Goal: Check status

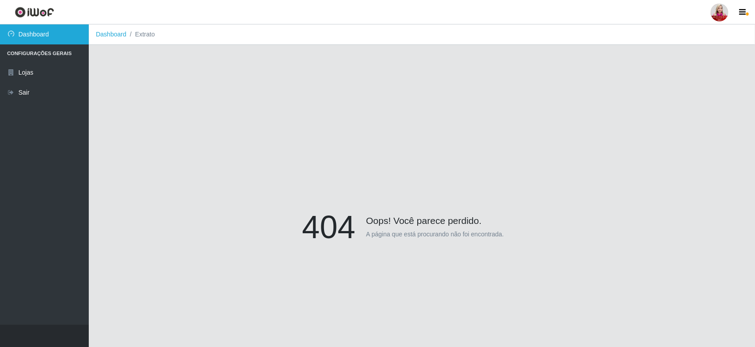
click at [54, 38] on link "Dashboard" at bounding box center [44, 34] width 89 height 20
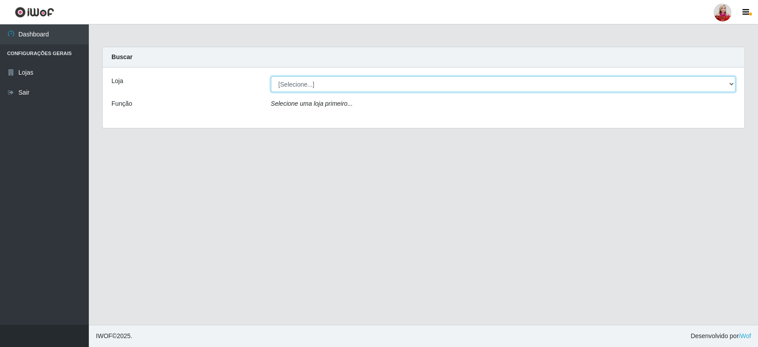
click at [294, 86] on select "[Selecione...] Queiroz [GEOGRAPHIC_DATA] - [GEOGRAPHIC_DATA] [PERSON_NAME][GEOG…" at bounding box center [503, 84] width 464 height 16
select select "464"
click at [271, 76] on select "[Selecione...] Queiroz [GEOGRAPHIC_DATA] - [GEOGRAPHIC_DATA] [PERSON_NAME][GEOG…" at bounding box center [503, 84] width 464 height 16
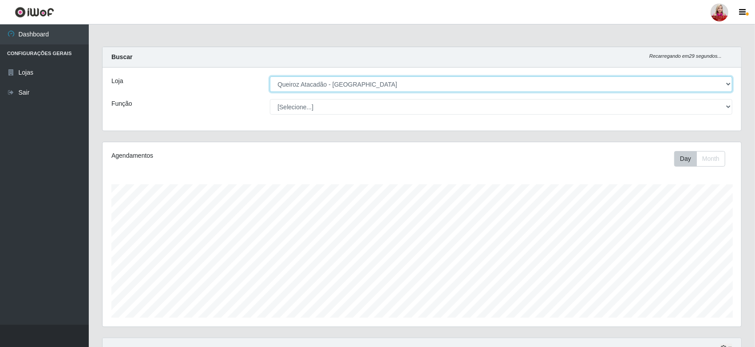
scroll to position [184, 639]
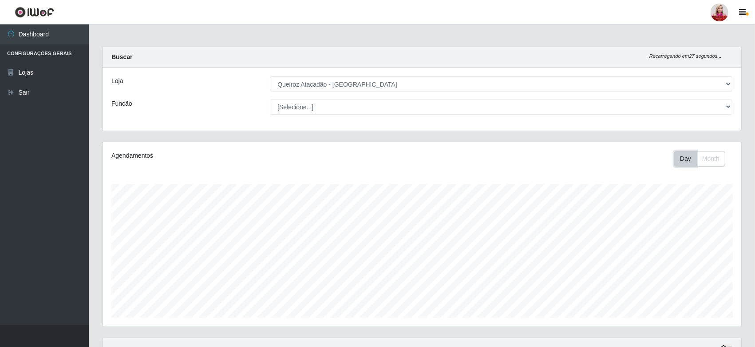
click at [688, 162] on button "Day" at bounding box center [685, 159] width 23 height 16
click at [724, 161] on button "Month" at bounding box center [710, 159] width 29 height 16
click at [688, 154] on button "Day" at bounding box center [685, 159] width 23 height 16
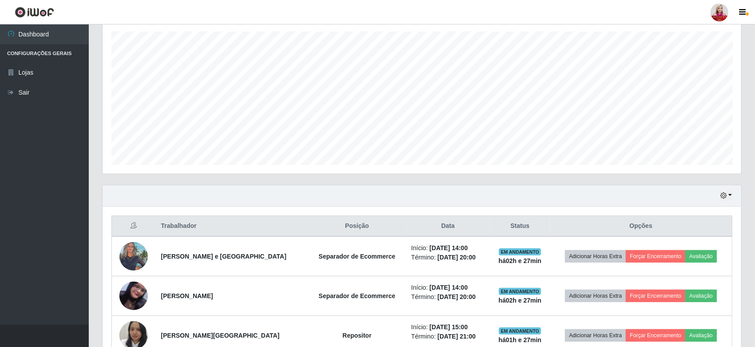
scroll to position [162, 0]
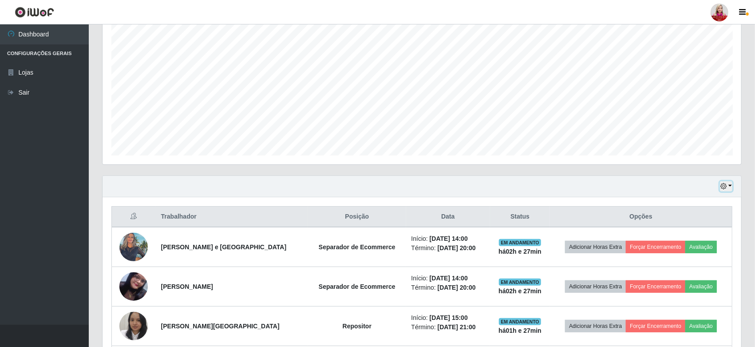
click at [732, 183] on button "button" at bounding box center [726, 186] width 12 height 10
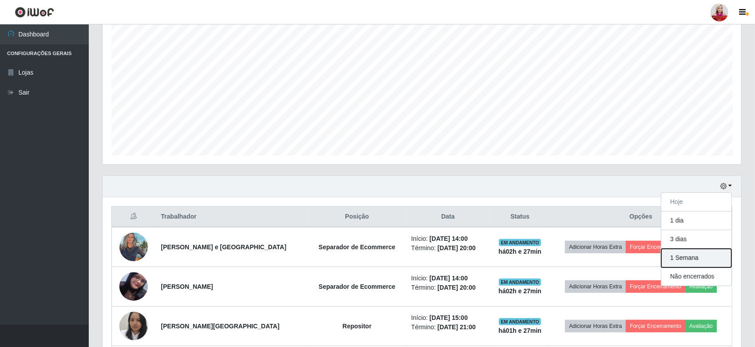
click at [696, 265] on button "1 Semana" at bounding box center [696, 258] width 70 height 19
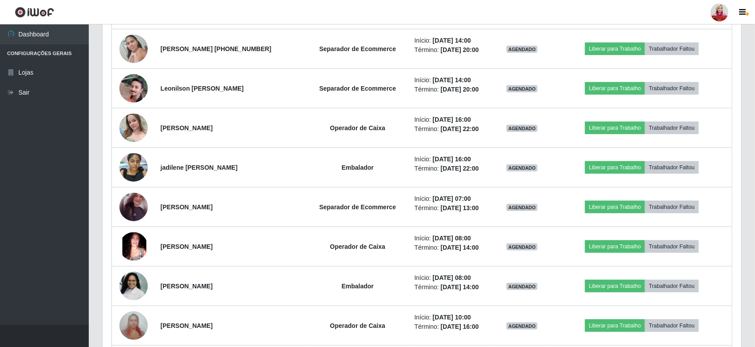
scroll to position [3082, 0]
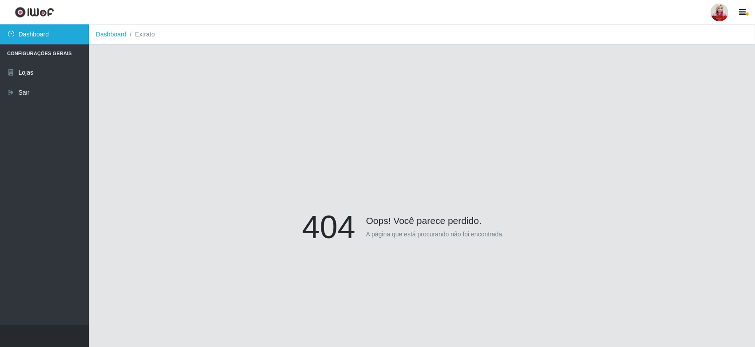
click at [61, 32] on link "Dashboard" at bounding box center [44, 34] width 89 height 20
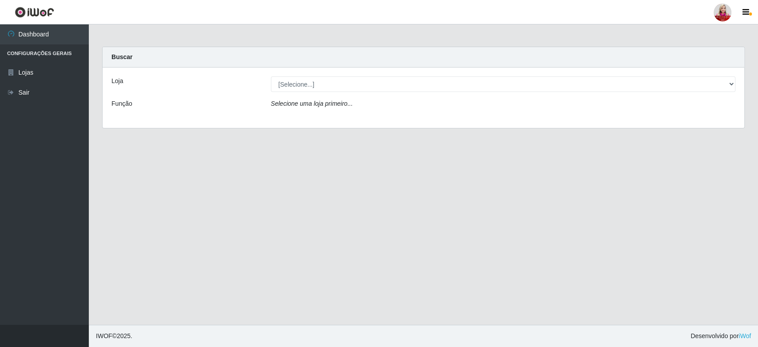
click at [476, 99] on div "Selecione uma loja primeiro..." at bounding box center [503, 105] width 478 height 13
drag, startPoint x: 449, startPoint y: 95, endPoint x: 424, endPoint y: 82, distance: 28.2
click at [424, 82] on div "Loja [Selecione...] Queiroz [GEOGRAPHIC_DATA] - [GEOGRAPHIC_DATA] [PERSON_NAME]…" at bounding box center [423, 97] width 641 height 60
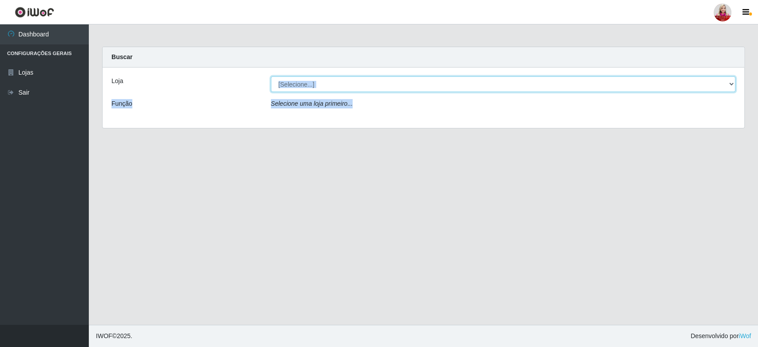
click at [424, 82] on select "[Selecione...] Queiroz [GEOGRAPHIC_DATA] - [GEOGRAPHIC_DATA] [PERSON_NAME][GEOG…" at bounding box center [503, 84] width 464 height 16
click at [271, 76] on select "[Selecione...] Queiroz [GEOGRAPHIC_DATA] - [GEOGRAPHIC_DATA] [PERSON_NAME][GEOG…" at bounding box center [503, 84] width 464 height 16
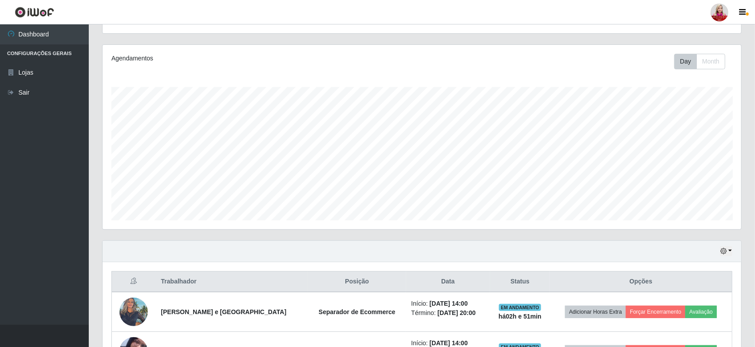
scroll to position [99, 0]
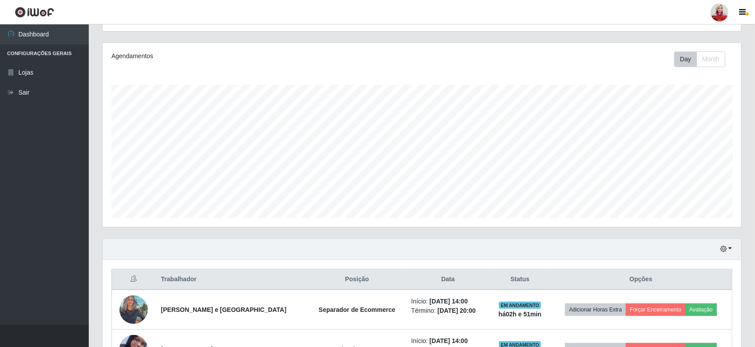
click at [682, 67] on div "Agendamentos Day Month" at bounding box center [422, 135] width 639 height 184
click at [682, 67] on button "Day" at bounding box center [685, 59] width 23 height 16
click at [713, 60] on button "Month" at bounding box center [710, 59] width 29 height 16
click at [684, 56] on button "Day" at bounding box center [685, 59] width 23 height 16
click at [727, 249] on icon "button" at bounding box center [723, 248] width 6 height 6
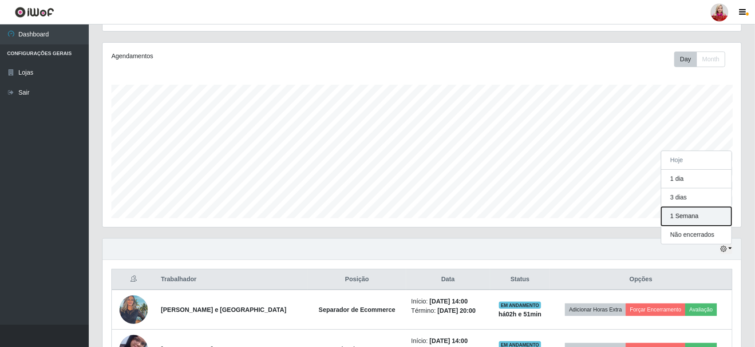
click at [696, 214] on button "1 Semana" at bounding box center [696, 216] width 70 height 19
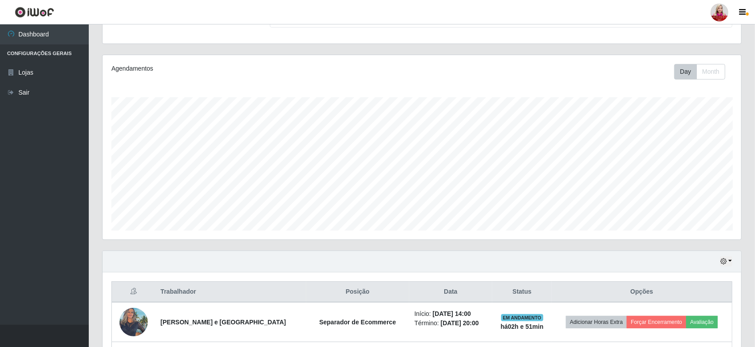
scroll to position [0, 0]
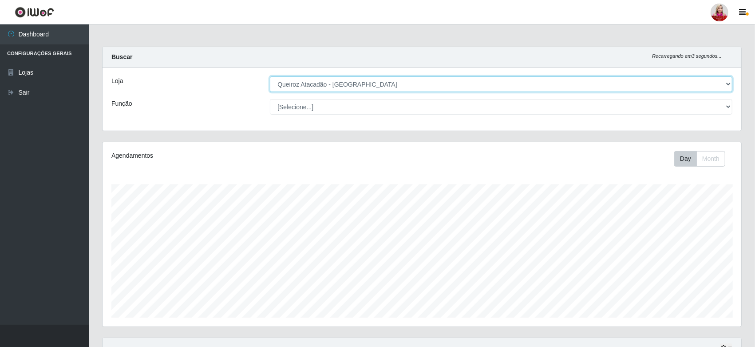
click at [390, 83] on select "[Selecione...] Queiroz [GEOGRAPHIC_DATA] - [GEOGRAPHIC_DATA] [PERSON_NAME][GEOG…" at bounding box center [501, 84] width 463 height 16
select select "463"
click at [270, 76] on select "[Selecione...] Queiroz [GEOGRAPHIC_DATA] - [GEOGRAPHIC_DATA] [PERSON_NAME][GEOG…" at bounding box center [501, 84] width 463 height 16
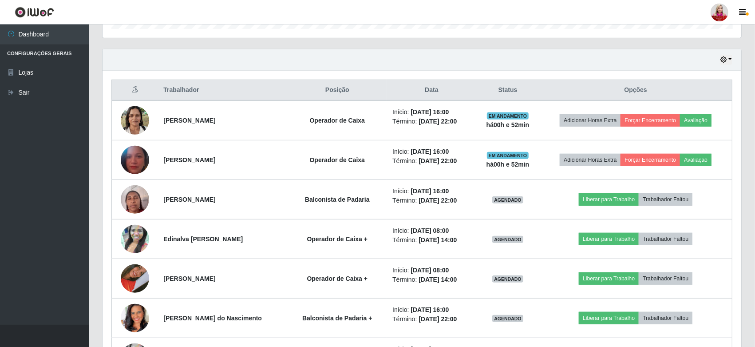
scroll to position [290, 0]
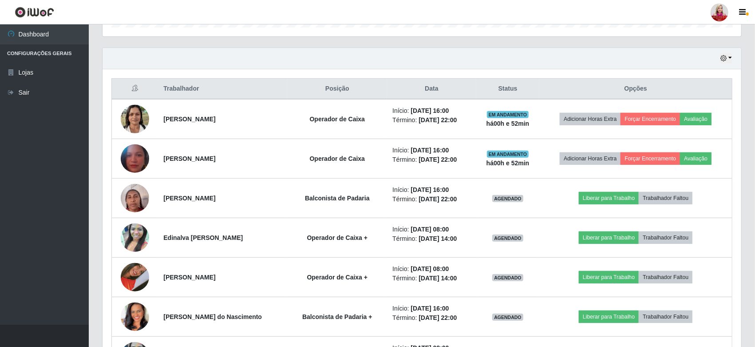
click at [716, 51] on div "Hoje 1 dia 3 dias 1 Semana Não encerrados" at bounding box center [422, 58] width 639 height 21
click at [730, 57] on button "button" at bounding box center [726, 58] width 12 height 10
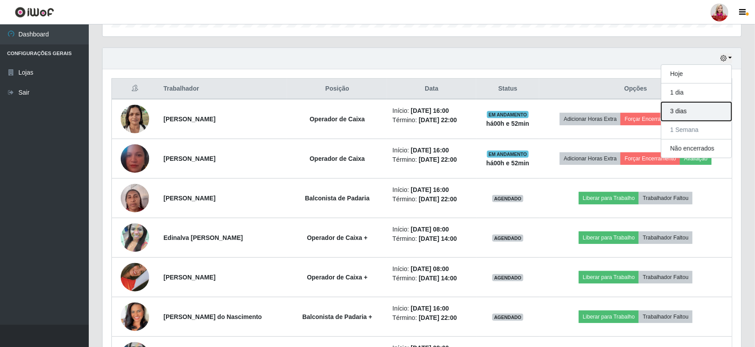
click at [704, 113] on button "3 dias" at bounding box center [696, 111] width 70 height 19
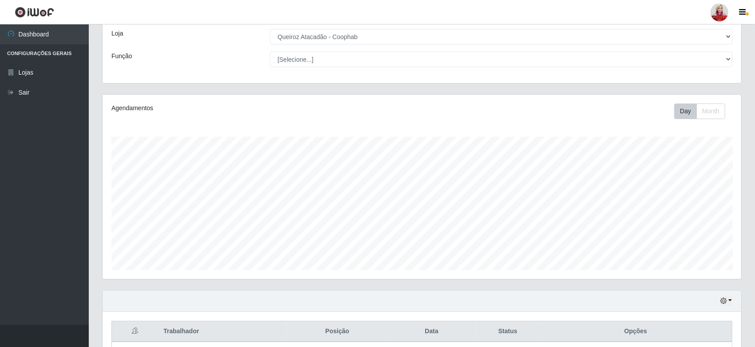
scroll to position [0, 0]
